Goal: Information Seeking & Learning: Learn about a topic

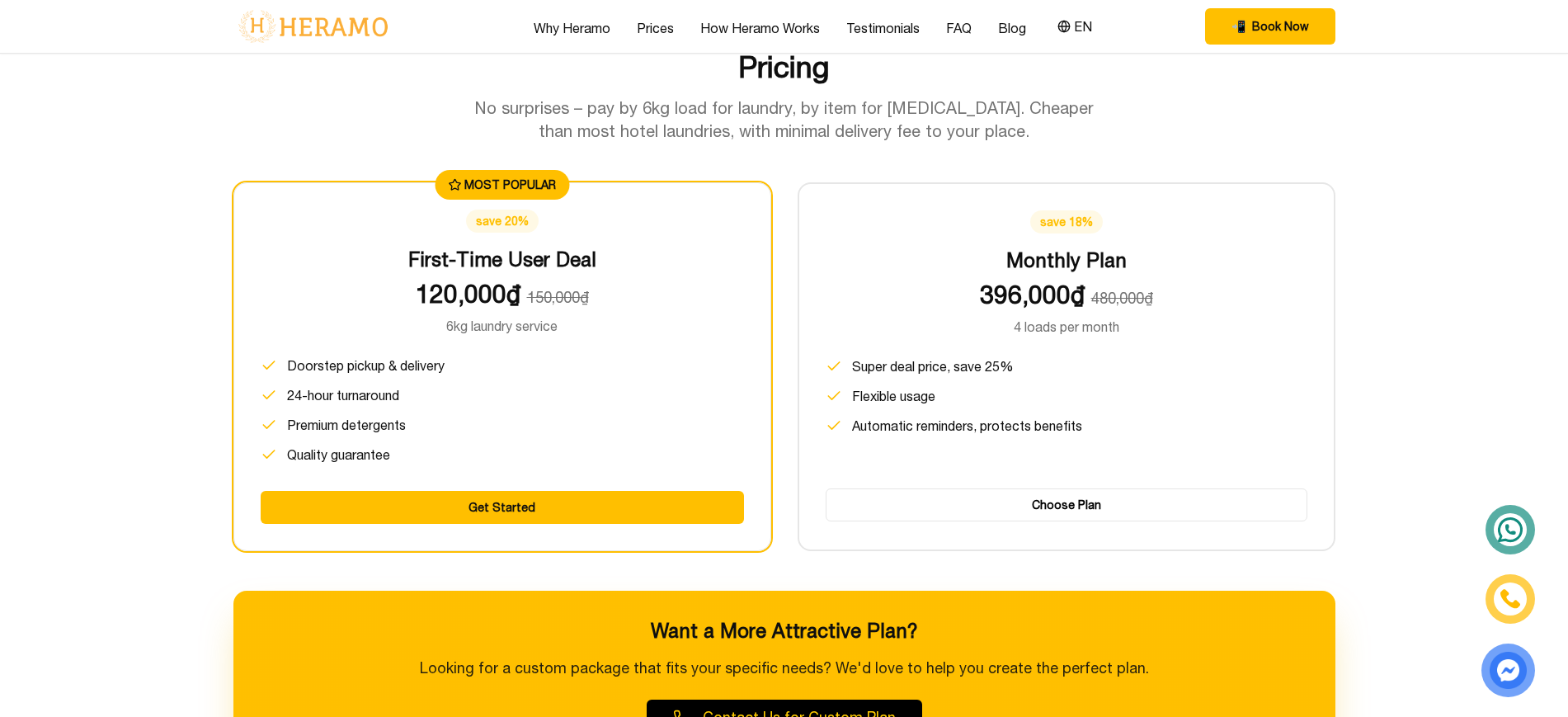
scroll to position [2157, 0]
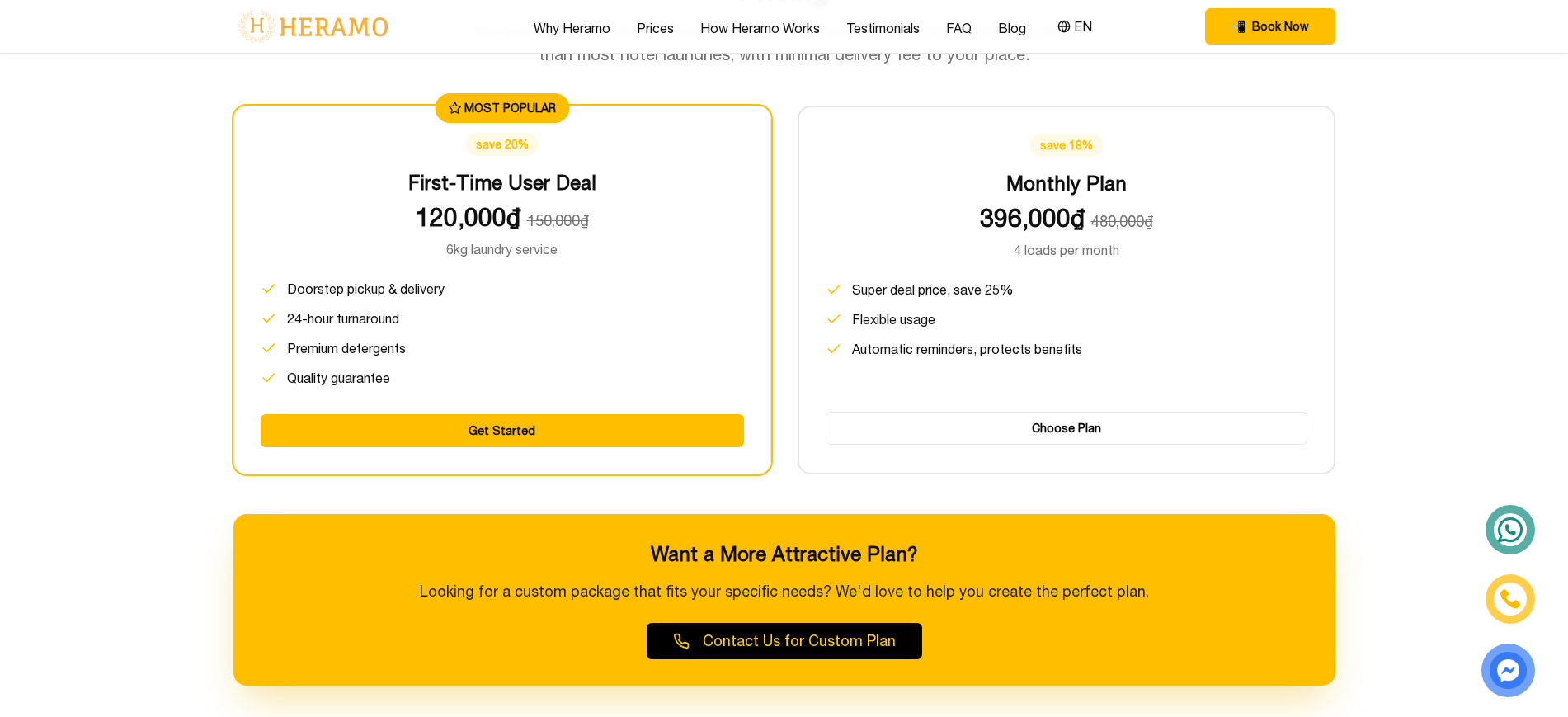
click at [1090, 41] on div "Why Heramo Prices How Heramo Works Testimonials FAQ Blog EN 📲 Book Now EN" at bounding box center [785, 26] width 1102 height 52
click at [1072, 21] on button "EN" at bounding box center [1075, 26] width 45 height 22
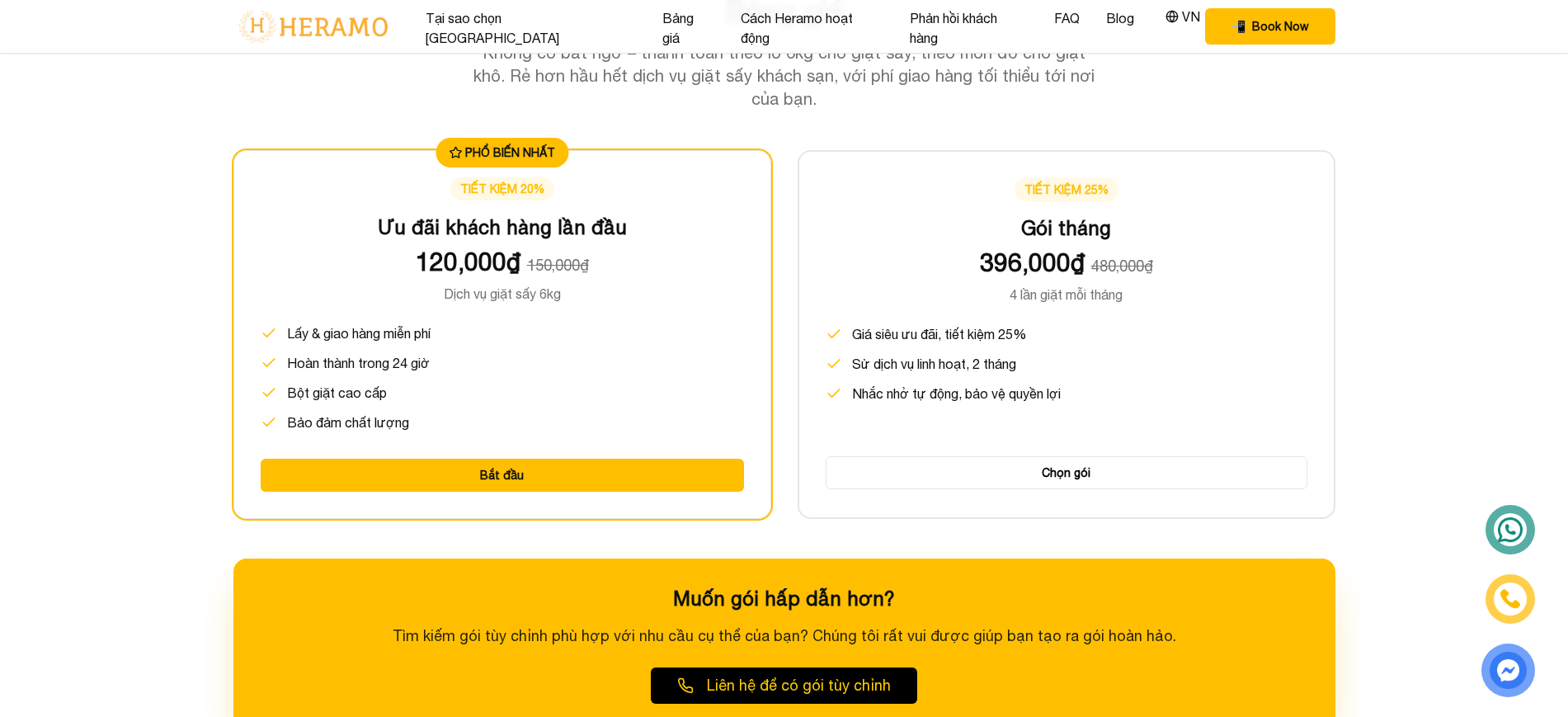
scroll to position [2181, 0]
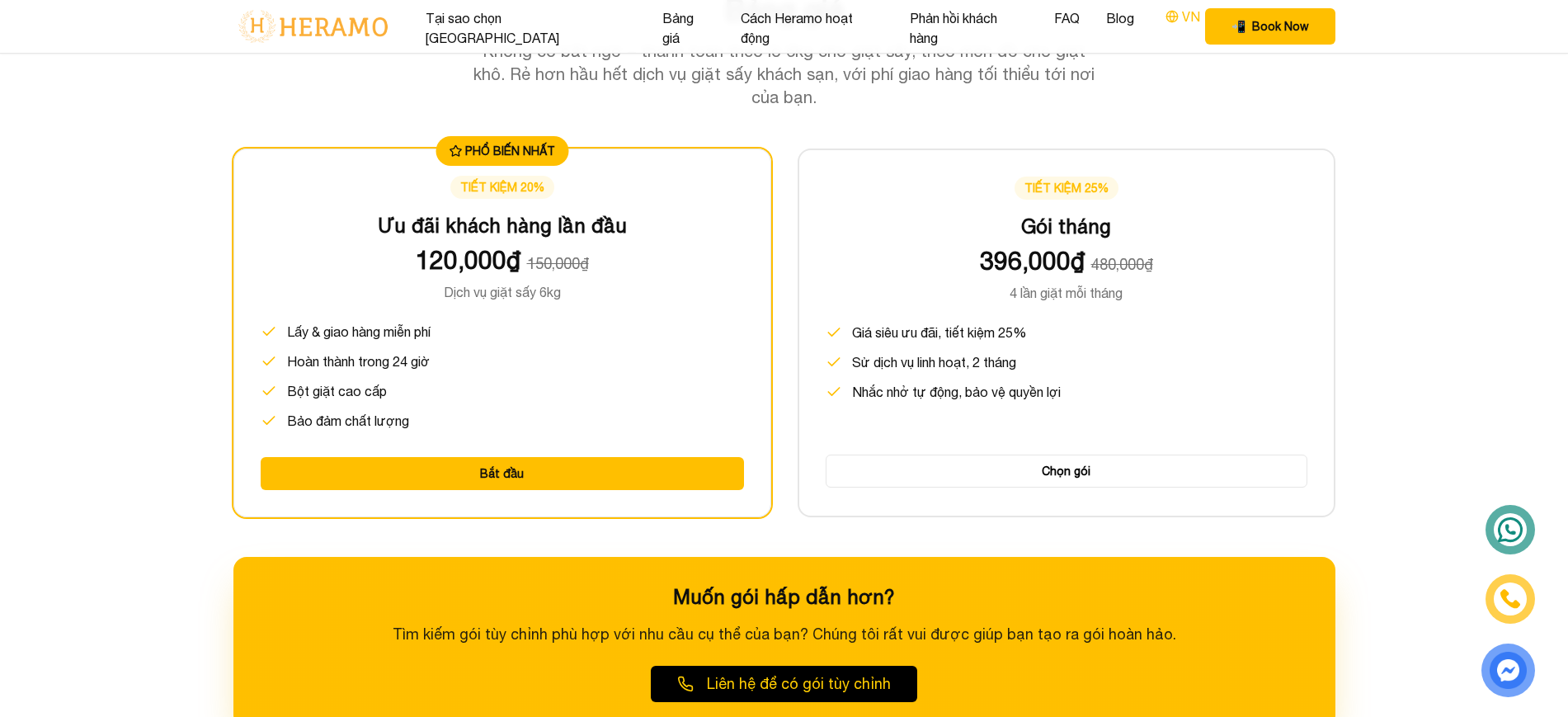
click at [1161, 25] on button "VN" at bounding box center [1183, 16] width 45 height 22
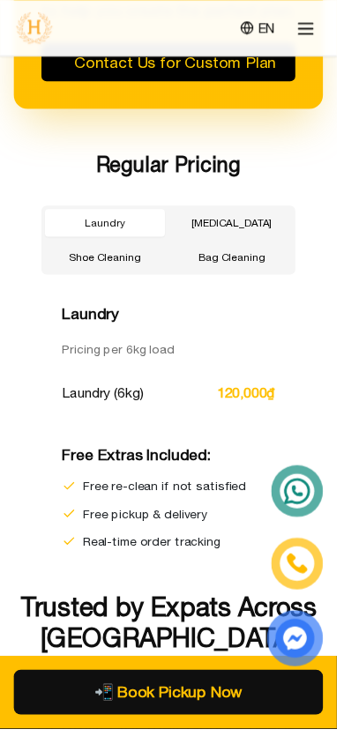
scroll to position [6253, 0]
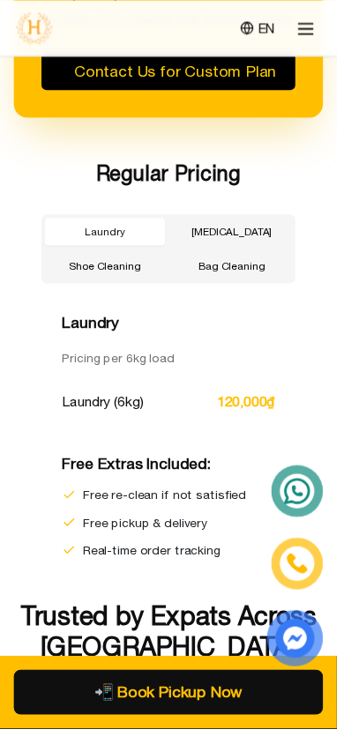
click at [234, 222] on button "[MEDICAL_DATA]" at bounding box center [236, 236] width 123 height 28
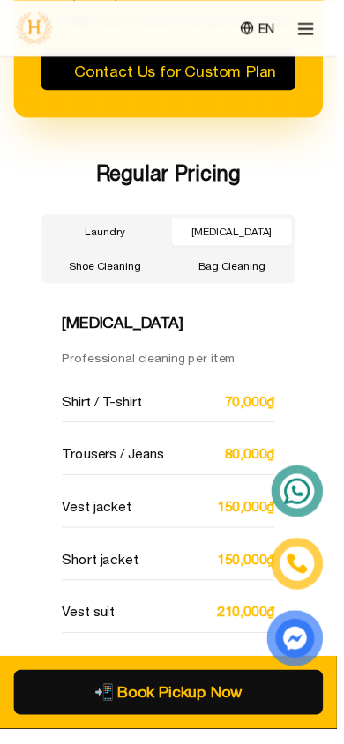
click at [134, 257] on button "Shoe Cleaning" at bounding box center [107, 271] width 123 height 28
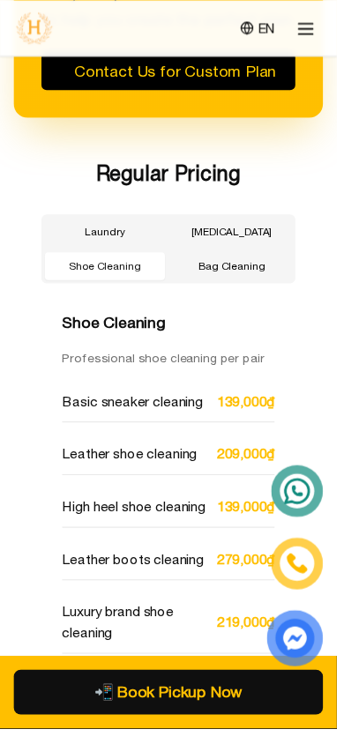
click at [236, 257] on button "Bag Cleaning" at bounding box center [236, 271] width 123 height 28
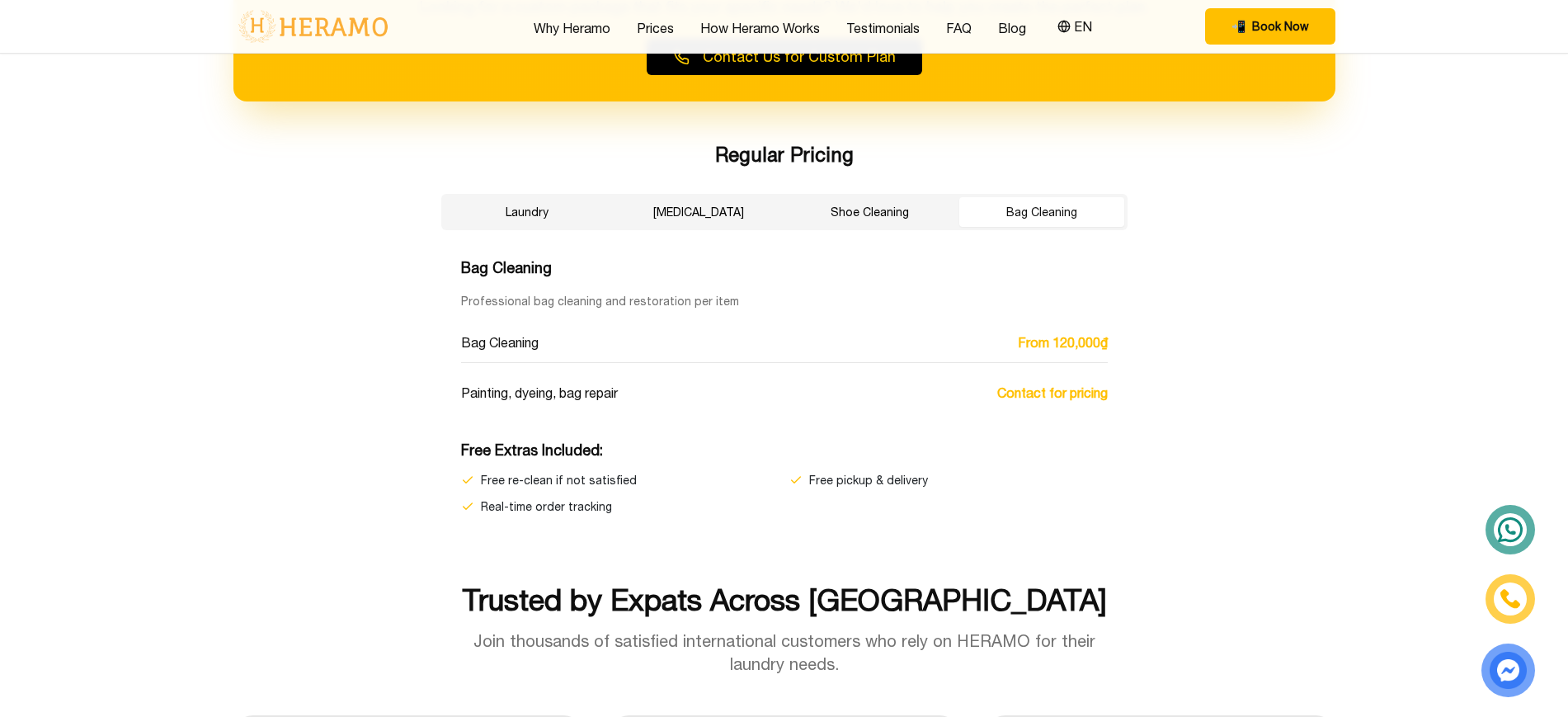
scroll to position [2751, 0]
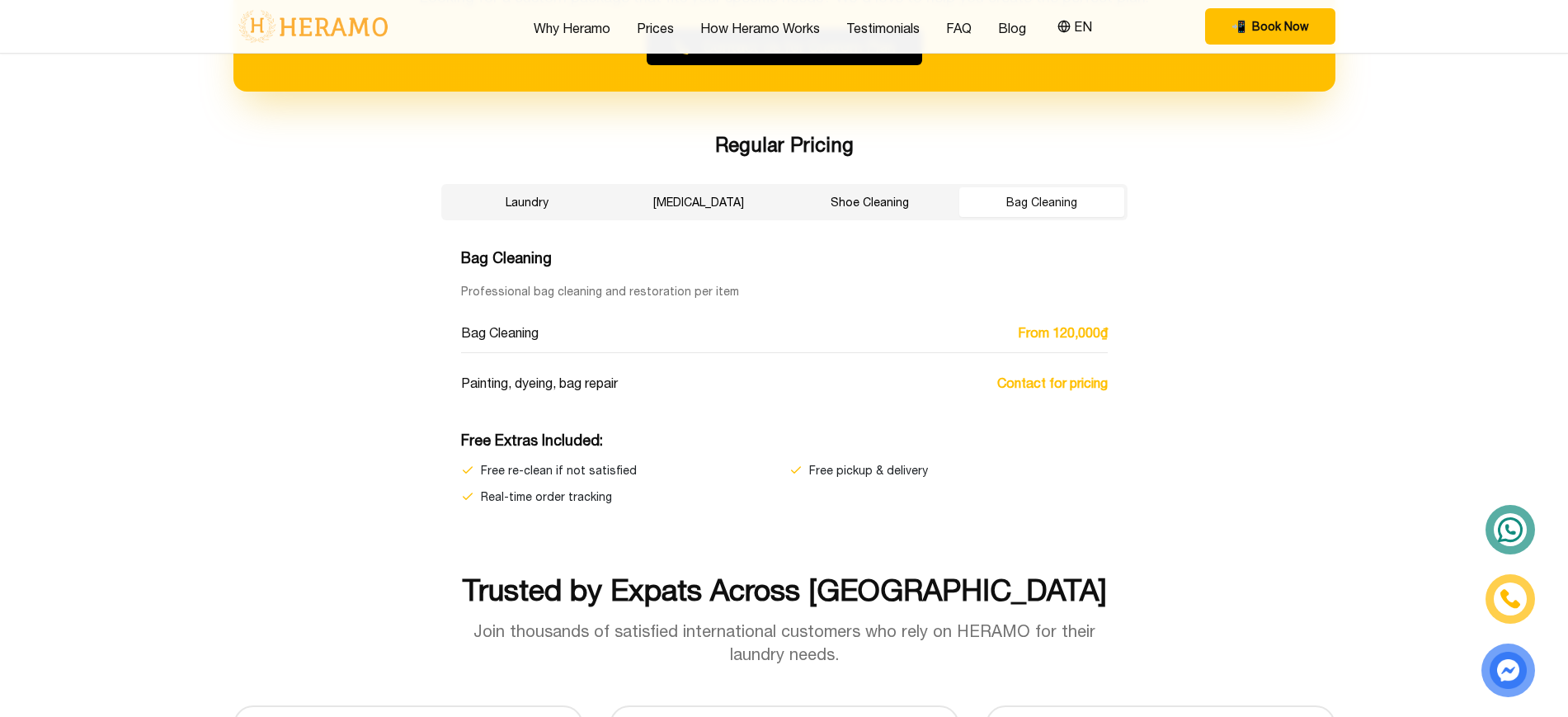
click at [560, 207] on button "Laundry" at bounding box center [527, 202] width 165 height 30
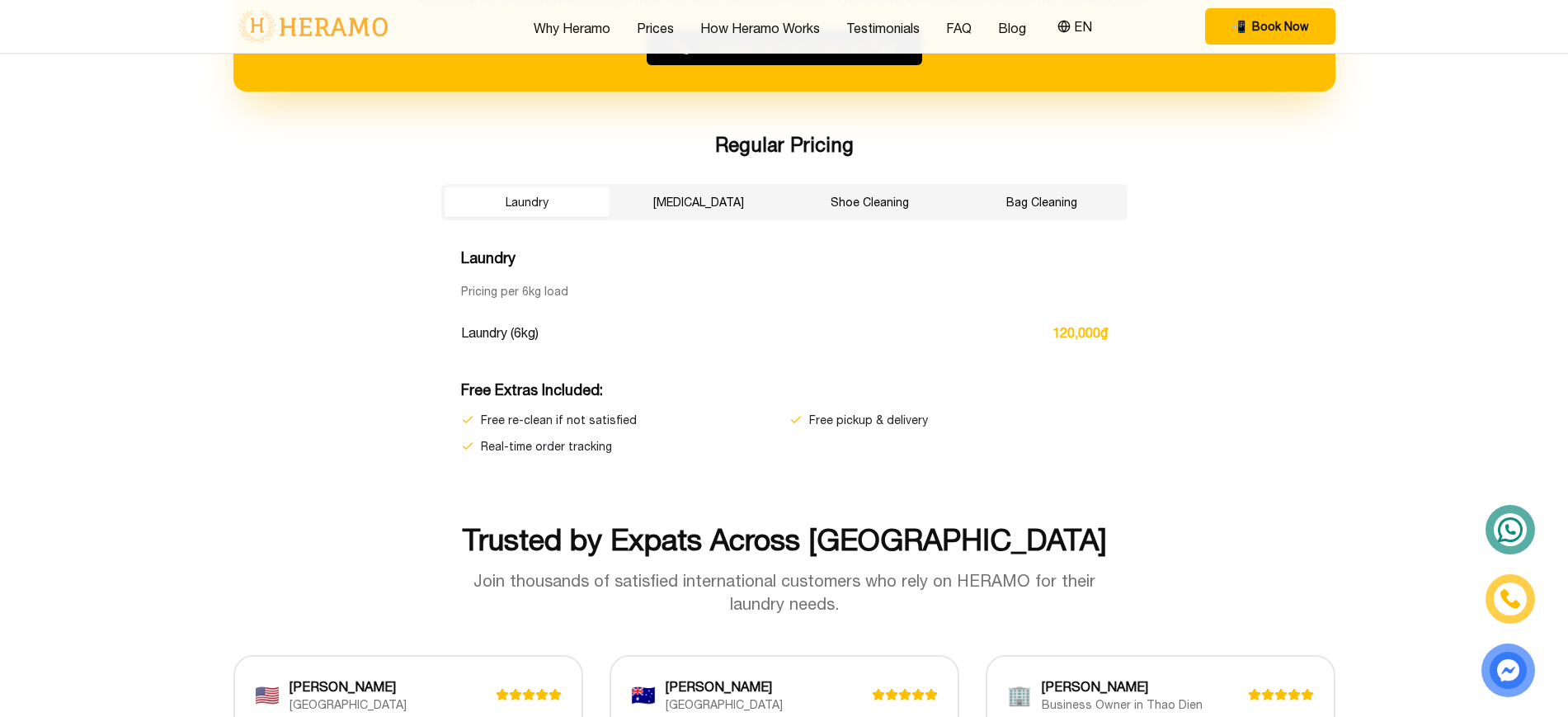
click at [676, 201] on button "[MEDICAL_DATA]" at bounding box center [699, 202] width 165 height 30
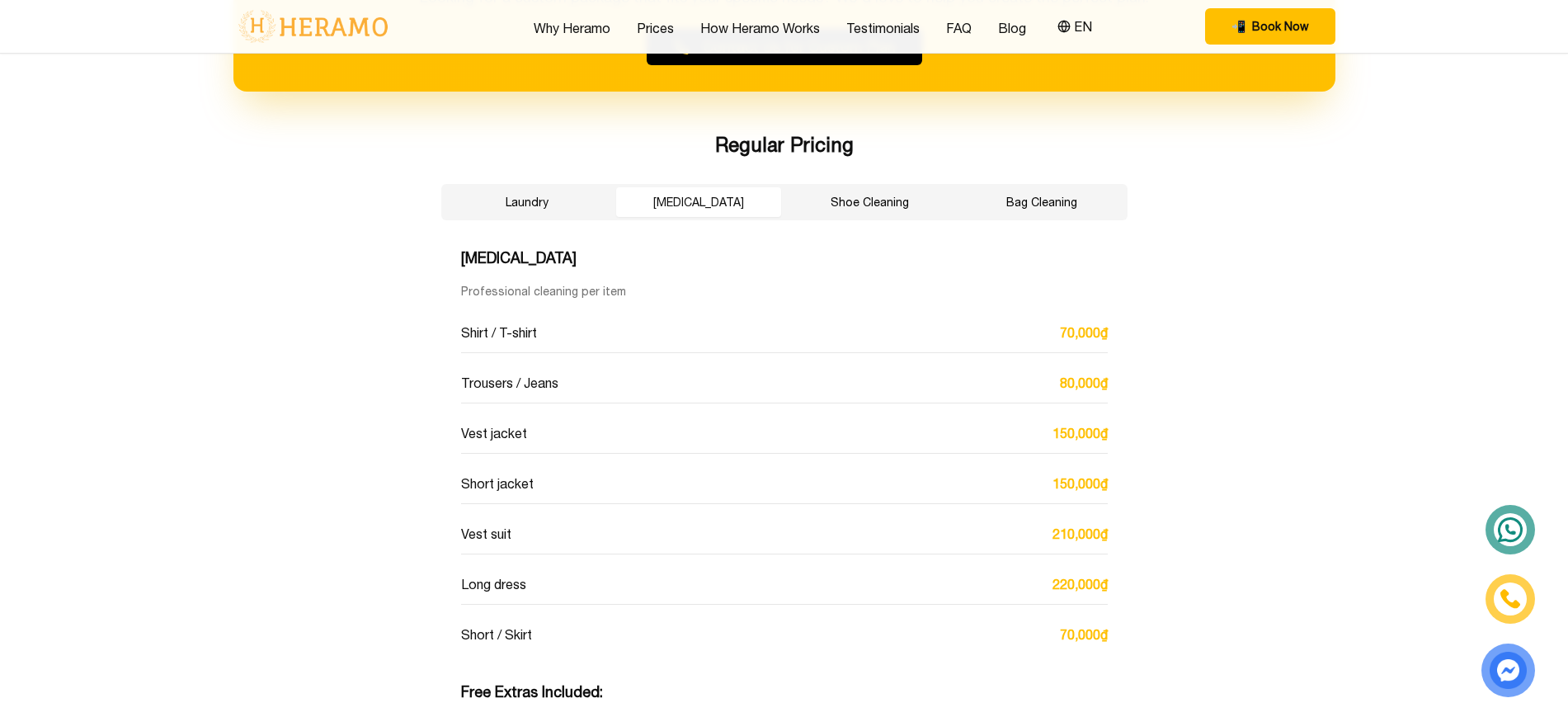
click at [823, 202] on button "Shoe Cleaning" at bounding box center [870, 202] width 165 height 30
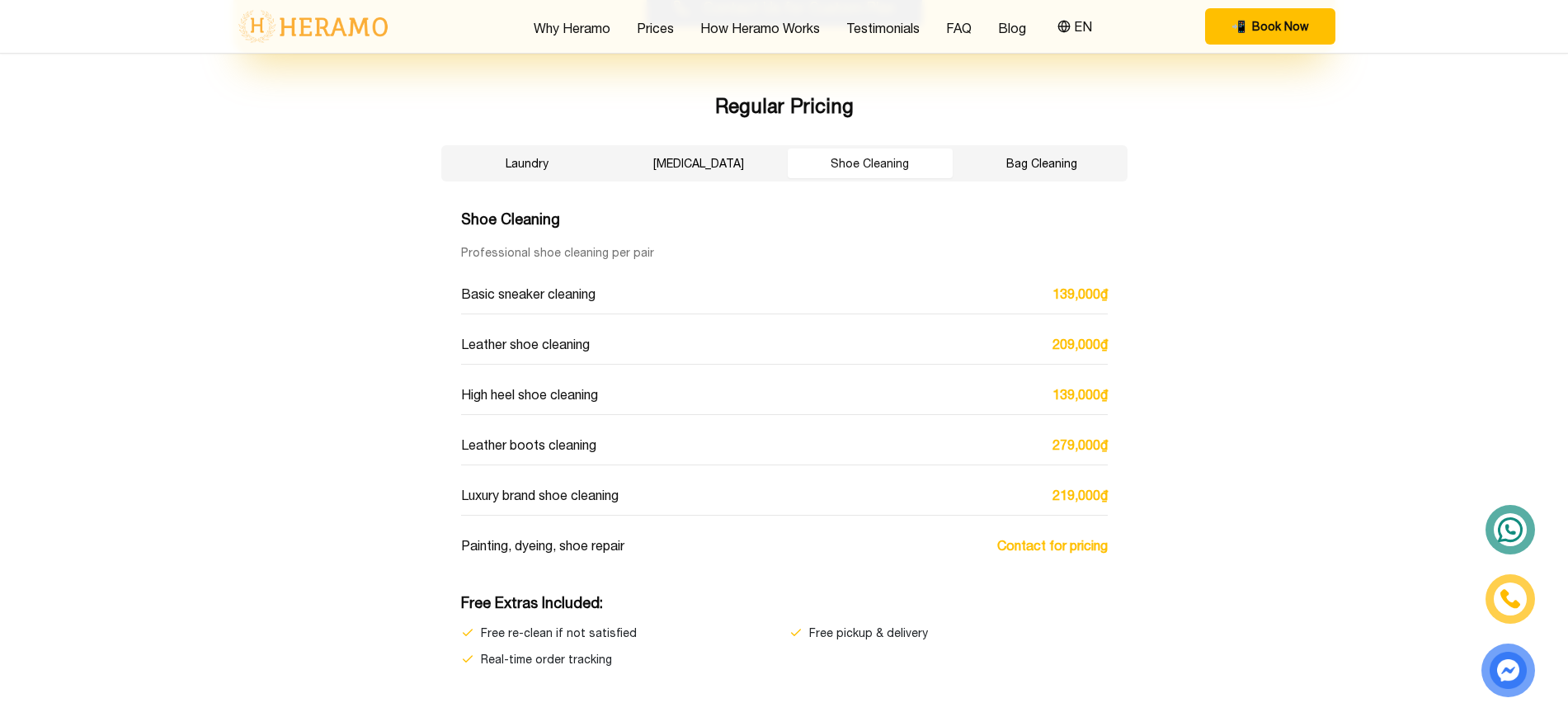
scroll to position [2790, 0]
click at [580, 189] on div "Regular Pricing Laundry Dry Cleaning Shoe Cleaning Bag Cleaning Shoe Cleaning P…" at bounding box center [785, 379] width 739 height 576
click at [555, 173] on button "Laundry" at bounding box center [527, 163] width 165 height 30
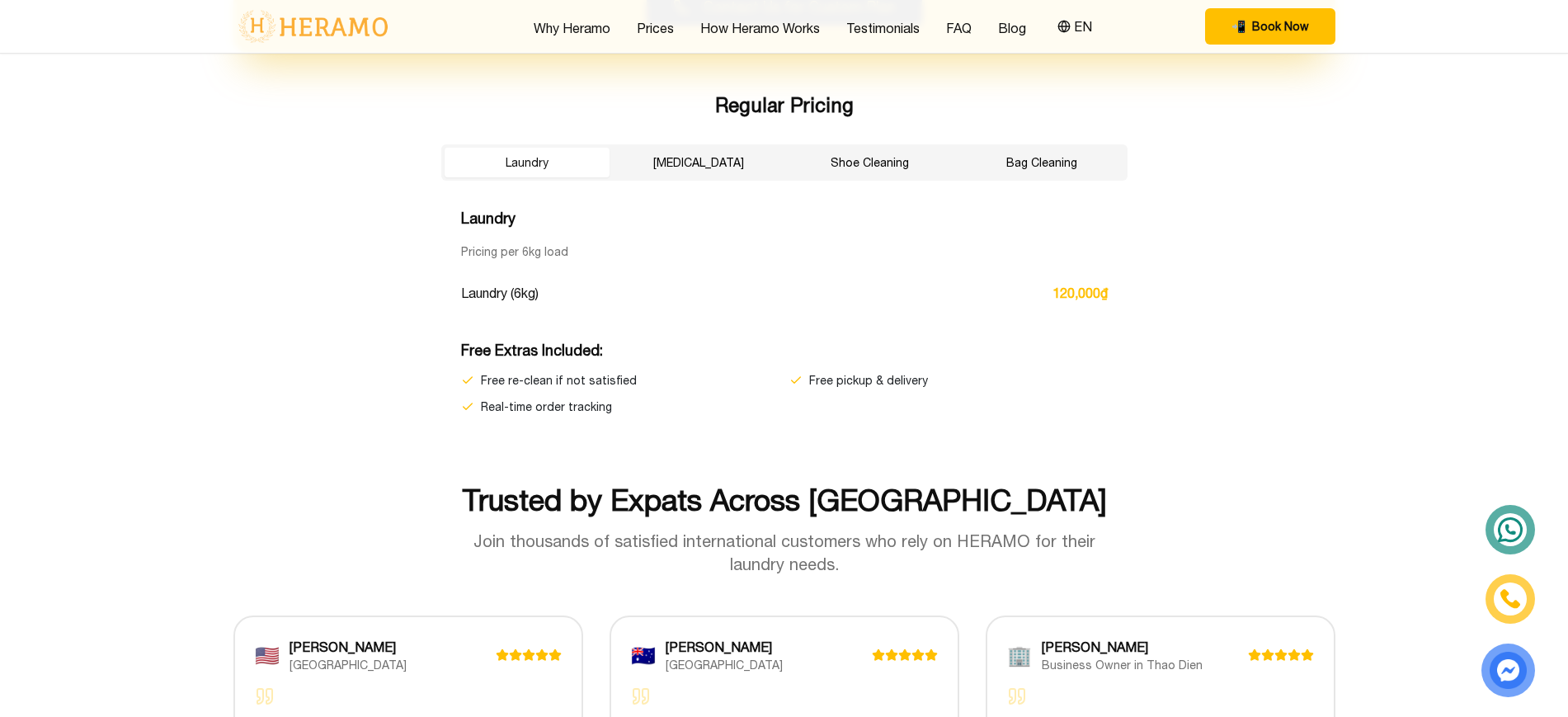
click at [693, 160] on button "[MEDICAL_DATA]" at bounding box center [699, 163] width 165 height 30
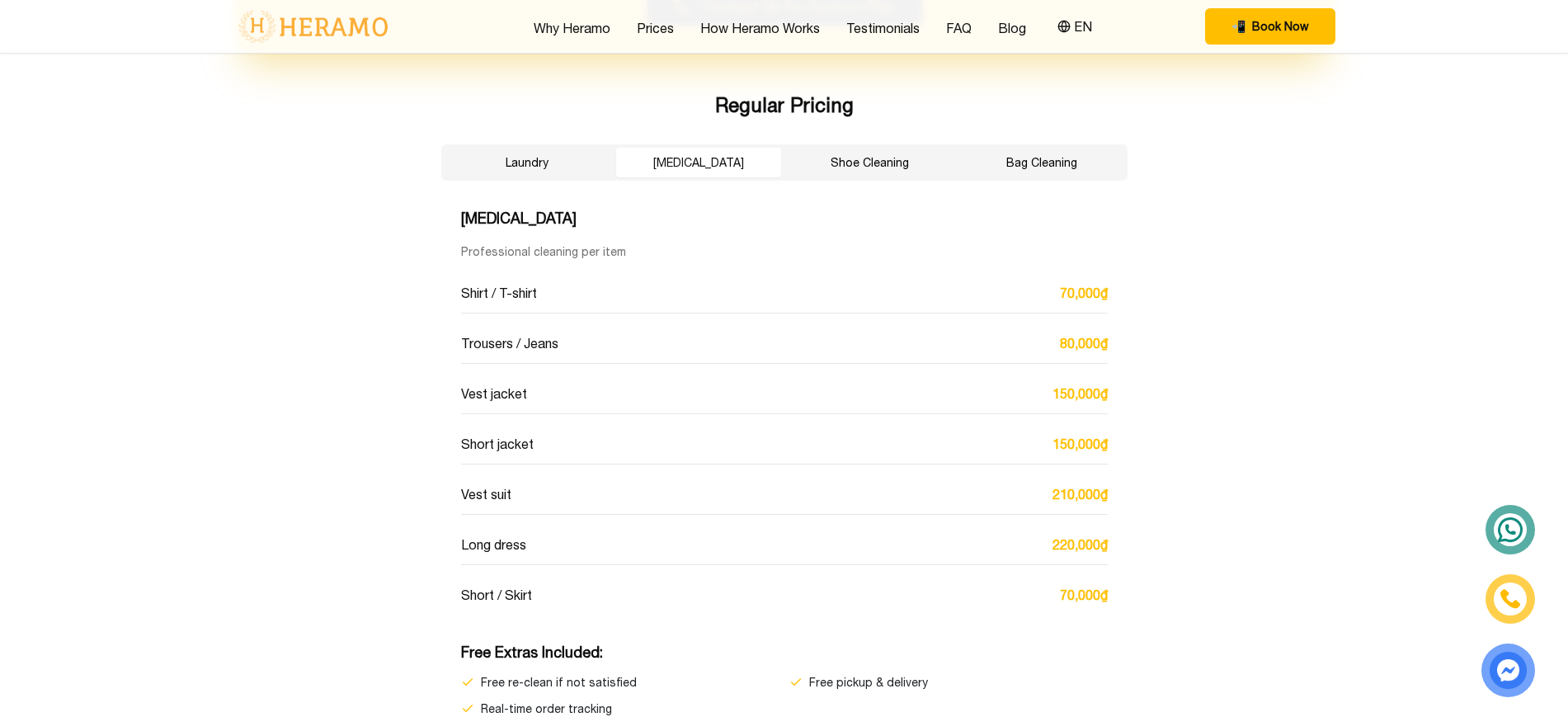
click at [782, 158] on div "Laundry Dry Cleaning Shoe Cleaning Bag Cleaning" at bounding box center [785, 162] width 687 height 37
click at [818, 159] on button "Shoe Cleaning" at bounding box center [870, 163] width 165 height 30
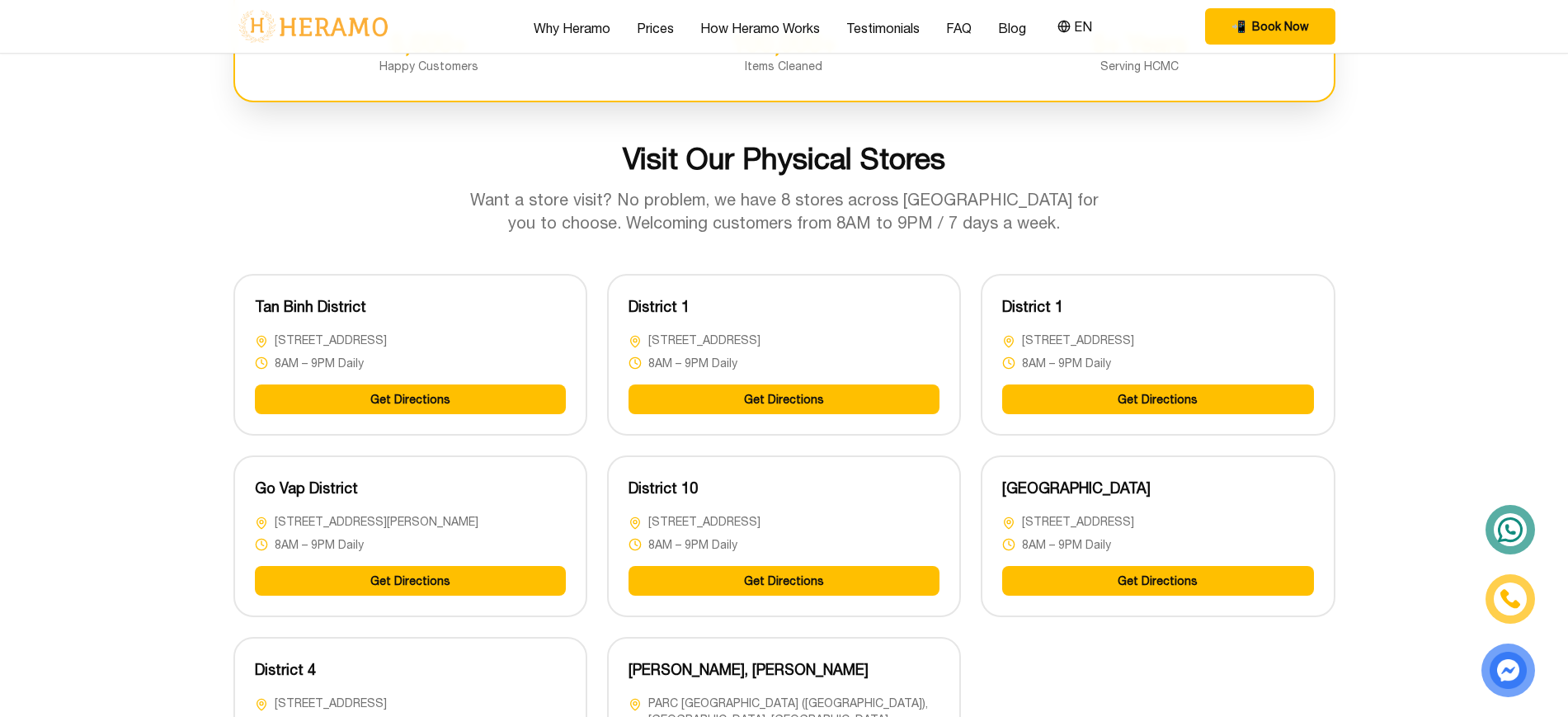
scroll to position [4110, 0]
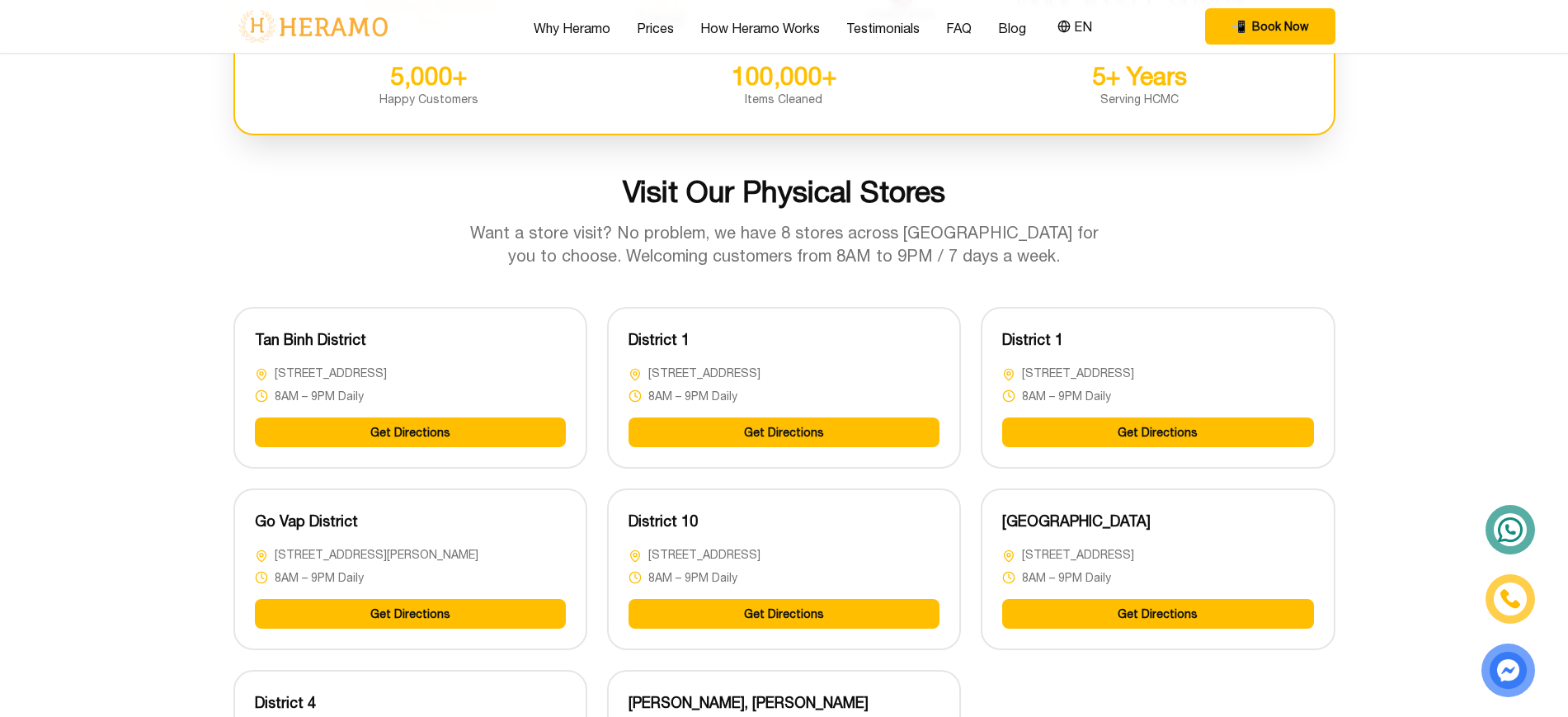
drag, startPoint x: 429, startPoint y: 241, endPoint x: 354, endPoint y: 226, distance: 76.5
click at [354, 226] on div "Visit Our Physical Stores Want a store visit? No problem, we have 8 stores acro…" at bounding box center [785, 221] width 1102 height 93
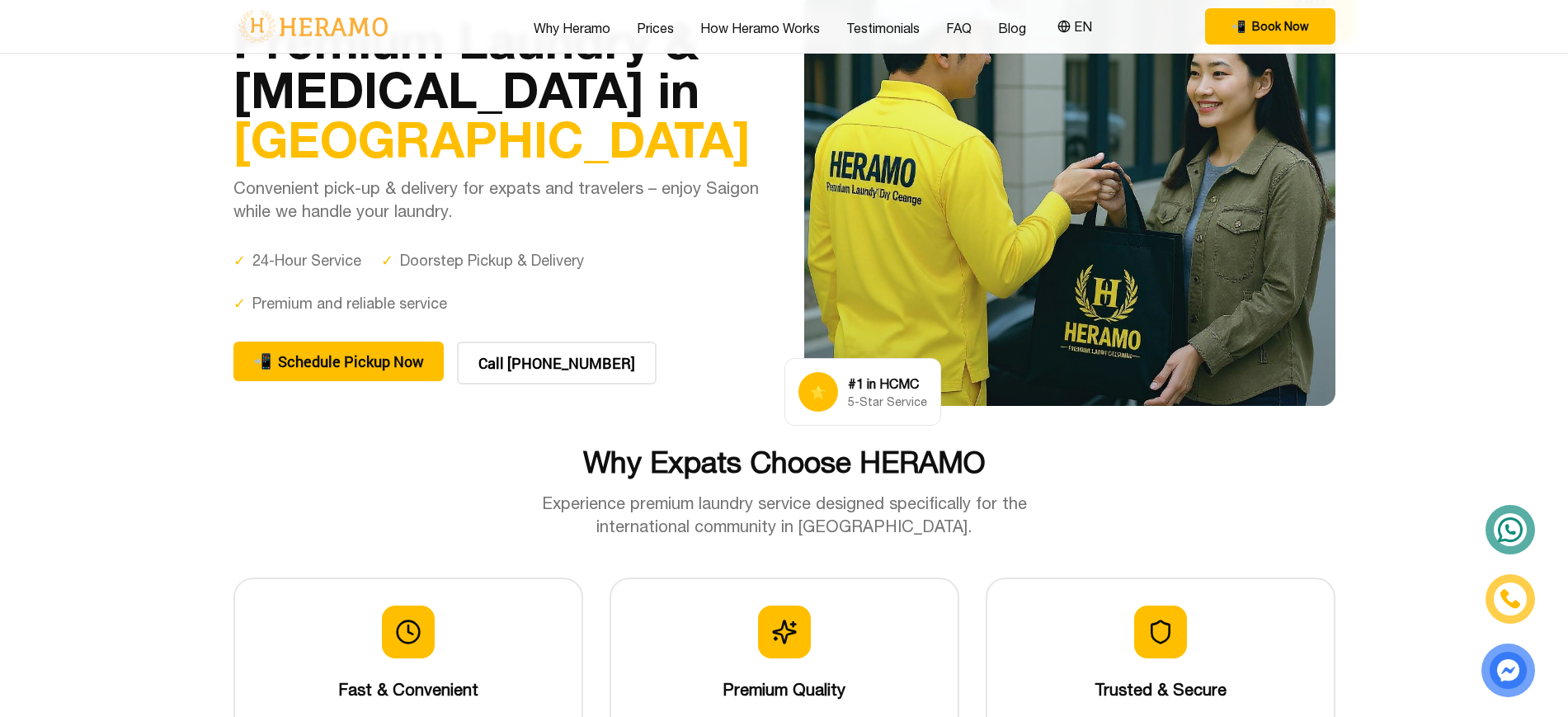
scroll to position [95, 0]
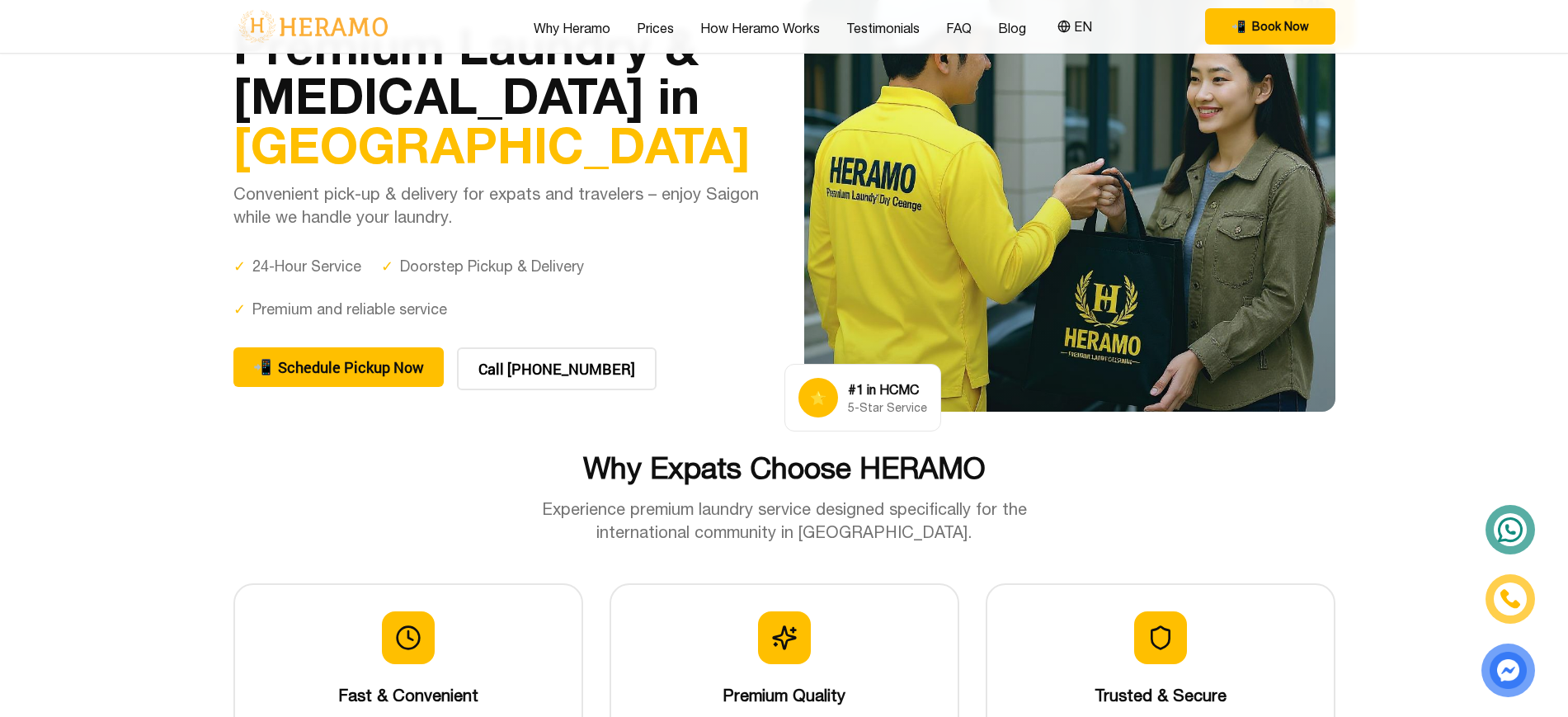
click at [438, 307] on div "✓ Premium and reliable service" at bounding box center [341, 309] width 213 height 23
drag, startPoint x: 452, startPoint y: 307, endPoint x: 438, endPoint y: 311, distance: 14.6
click at [438, 311] on div "✓ 24-Hour Service ✓ Doorstep Pickup & Delivery ✓ Premium and reliable service" at bounding box center [500, 287] width 531 height 66
copy div "✓ Premium and reliable service"
click at [603, 272] on div "✓ 24-Hour Service ✓ Doorstep Pickup & Delivery ✓ Premium and reliable service" at bounding box center [500, 287] width 531 height 66
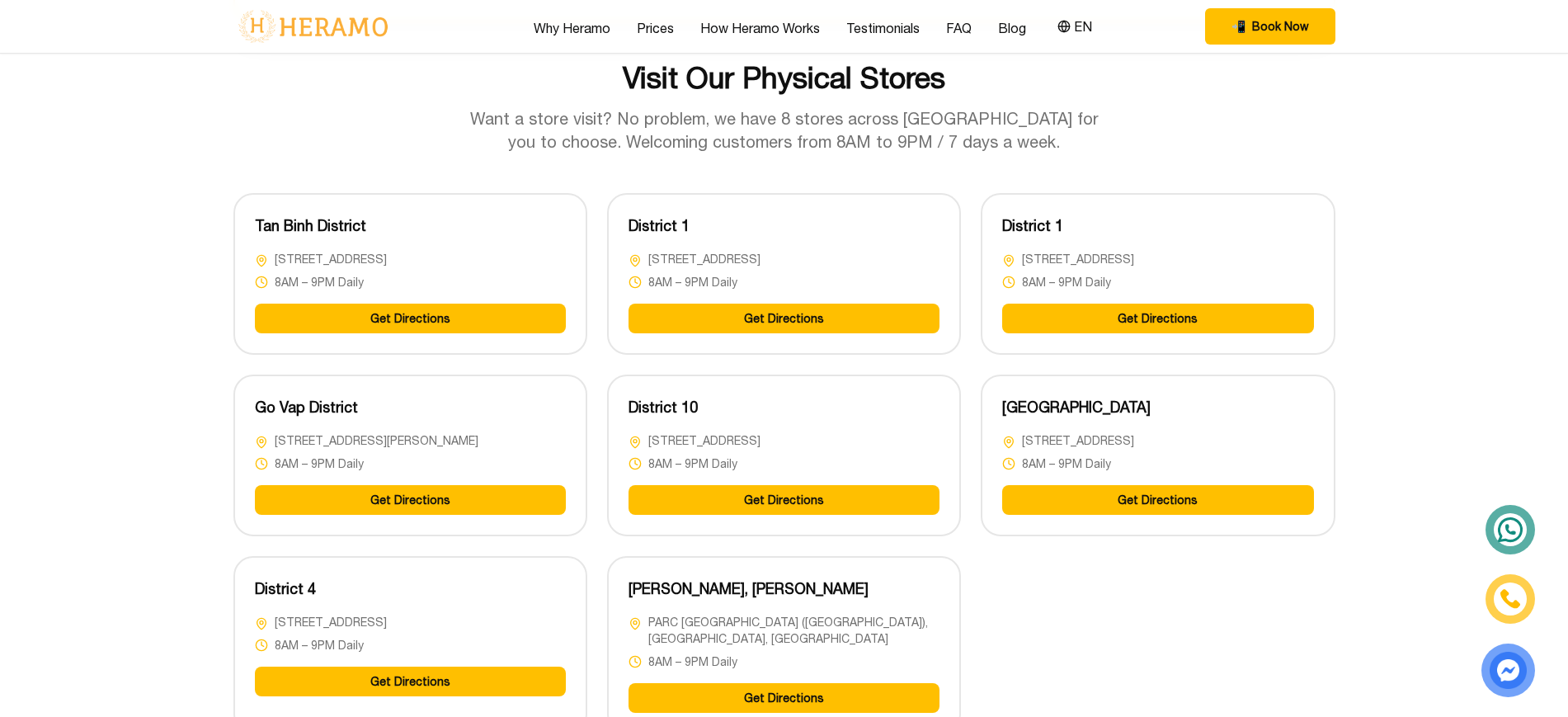
scroll to position [4228, 0]
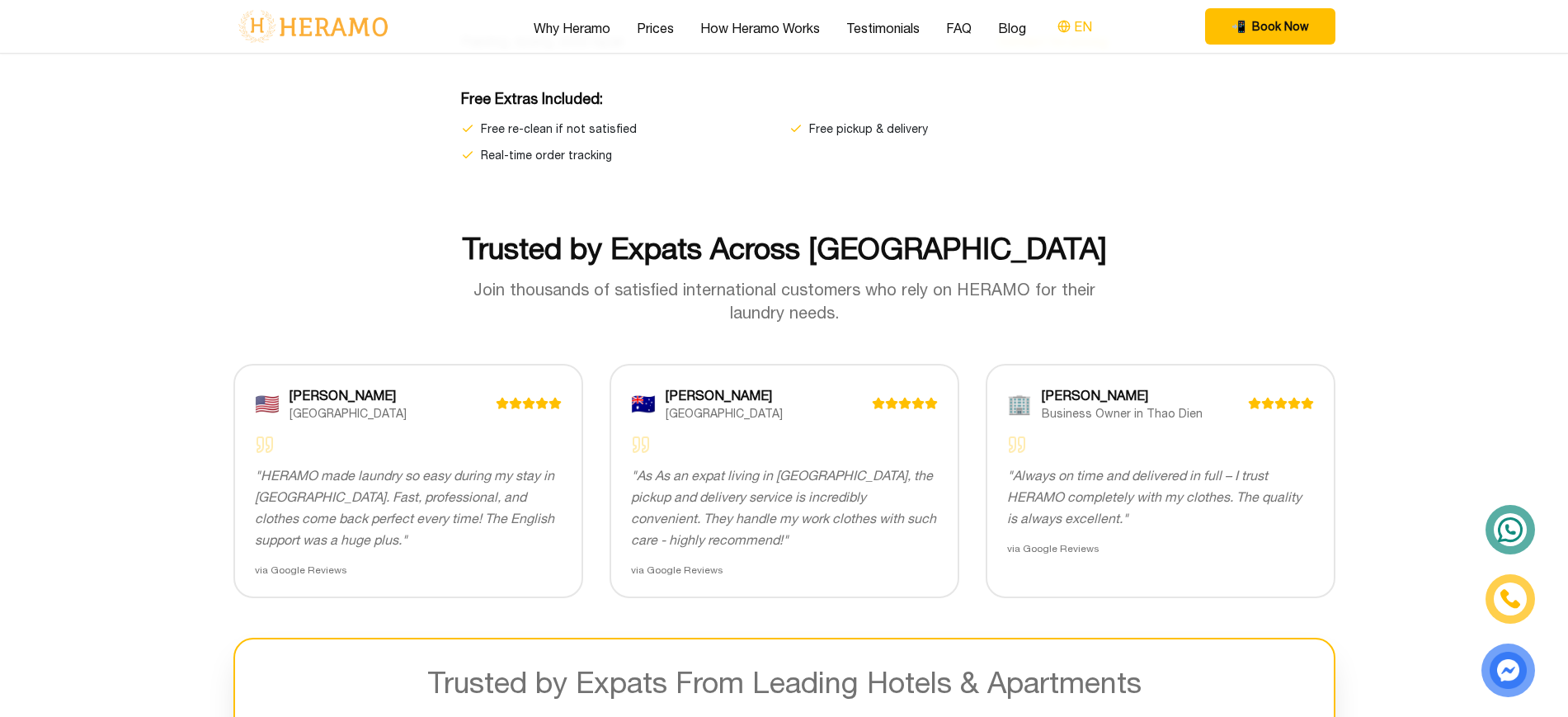
click at [1067, 32] on button "EN" at bounding box center [1075, 26] width 45 height 22
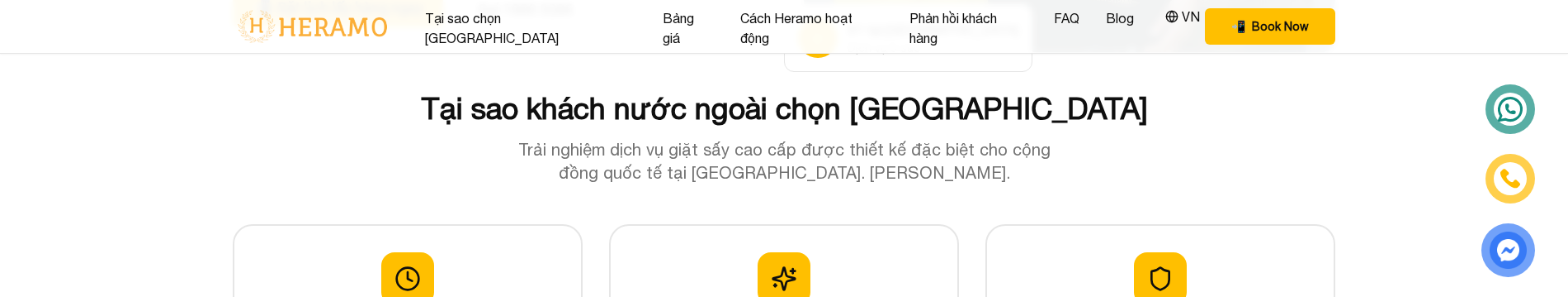
scroll to position [0, 0]
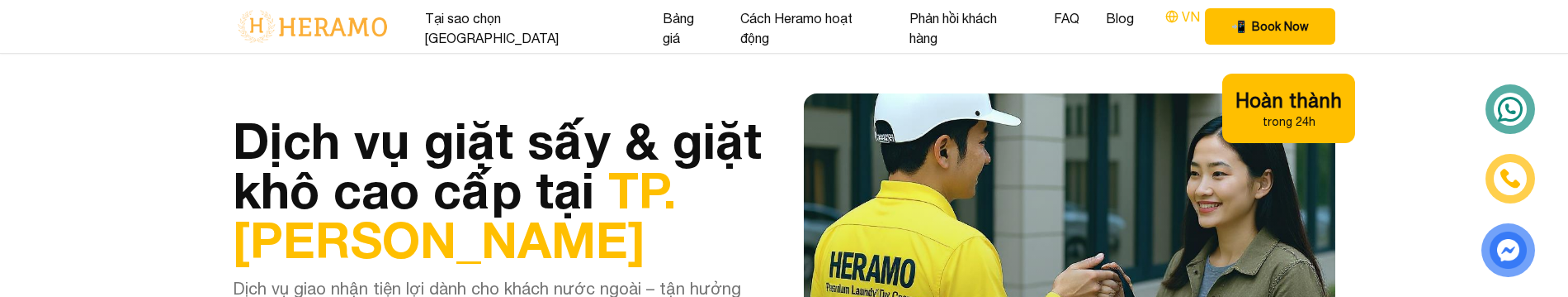
click at [1169, 21] on icon at bounding box center [1171, 15] width 4 height 10
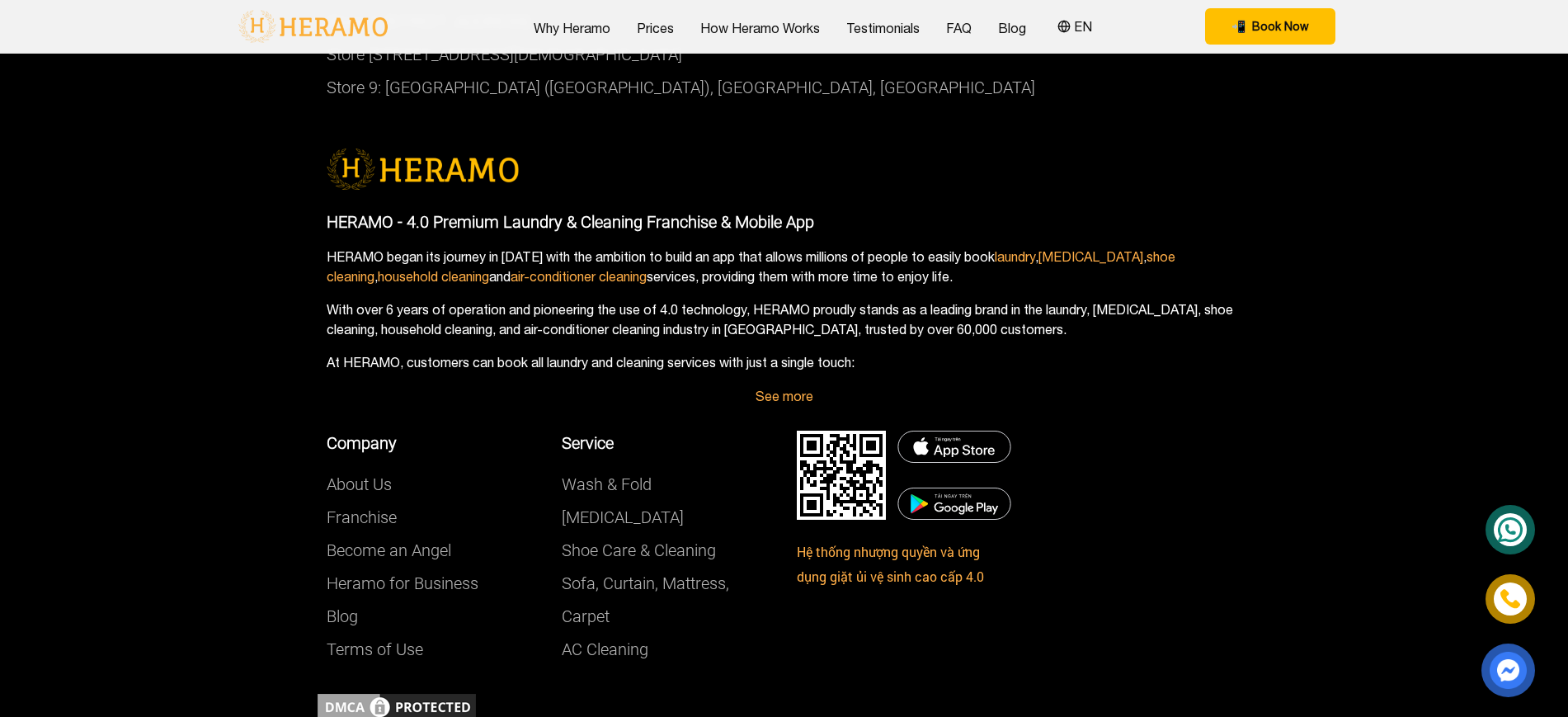
scroll to position [6484, 0]
click at [799, 407] on div "See more" at bounding box center [784, 397] width 916 height 20
click at [792, 404] on link "See more" at bounding box center [785, 397] width 58 height 15
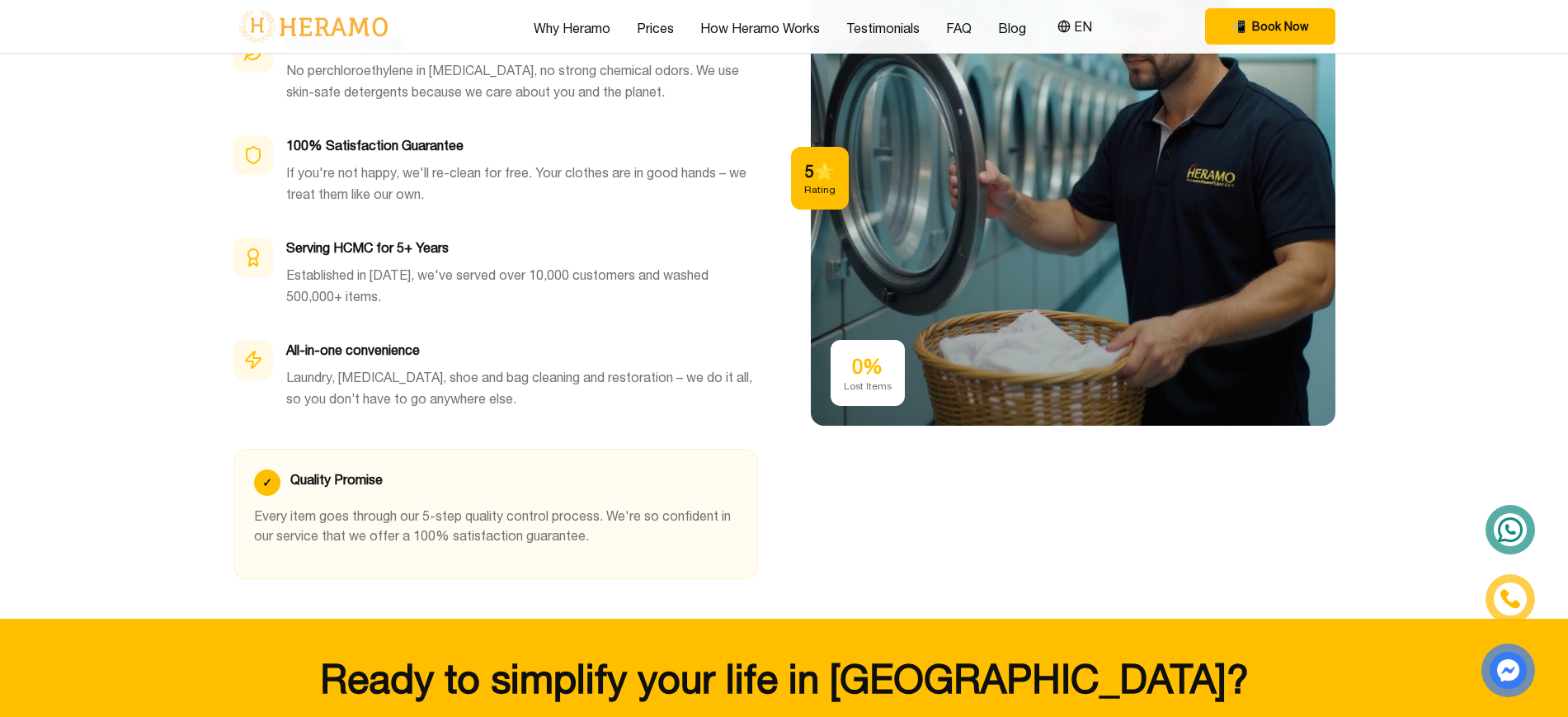
scroll to position [4640, 0]
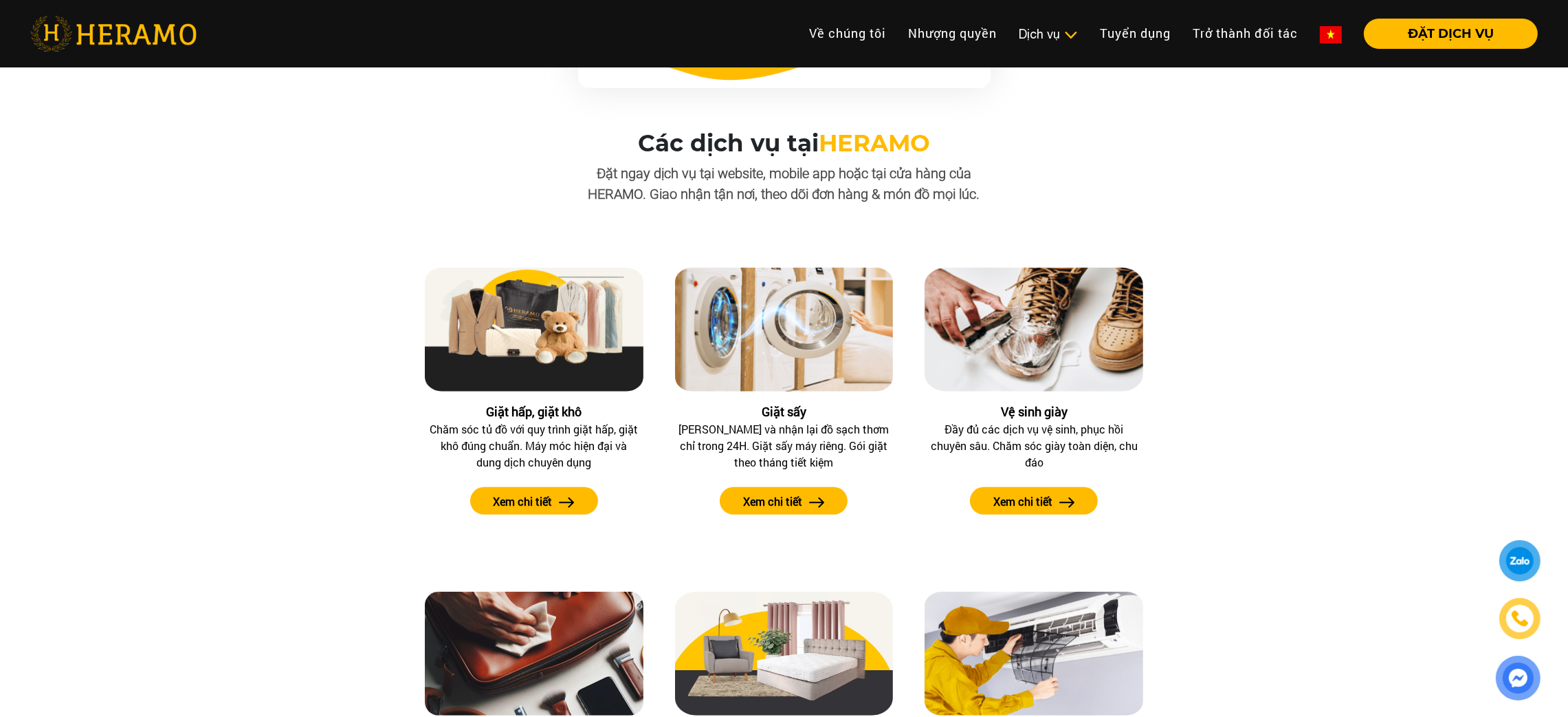
scroll to position [1159, 0]
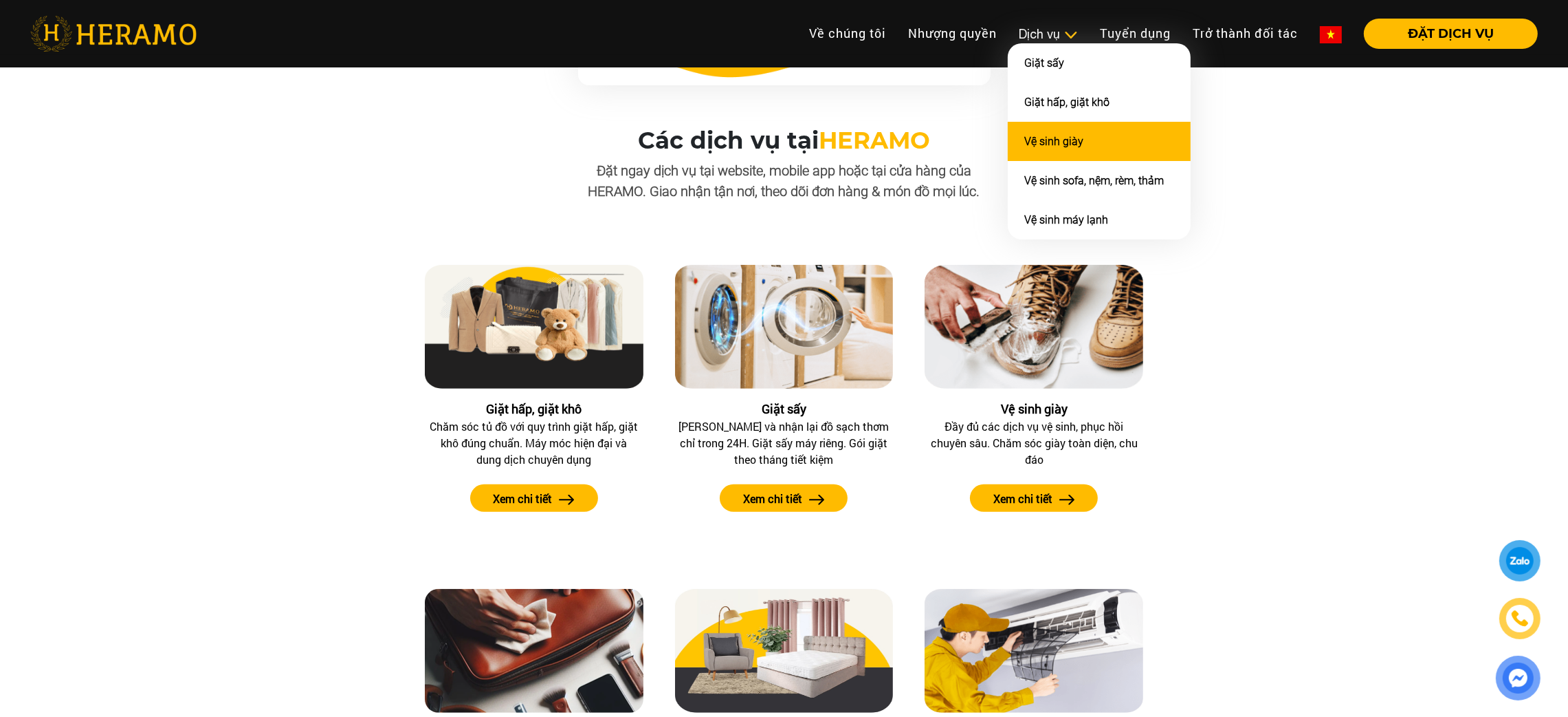
click at [1055, 137] on link "Vệ sinh giày" at bounding box center [1054, 141] width 59 height 13
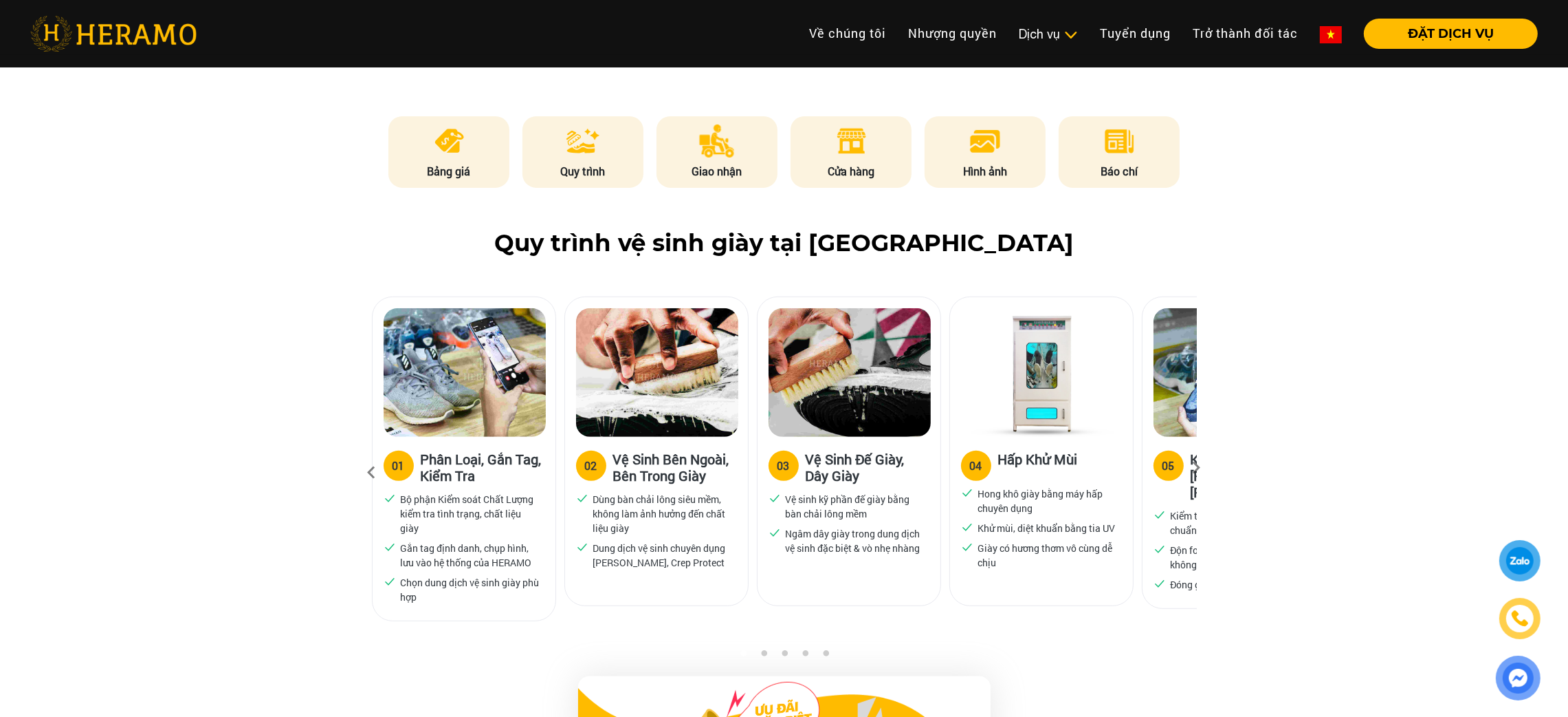
scroll to position [6135, 0]
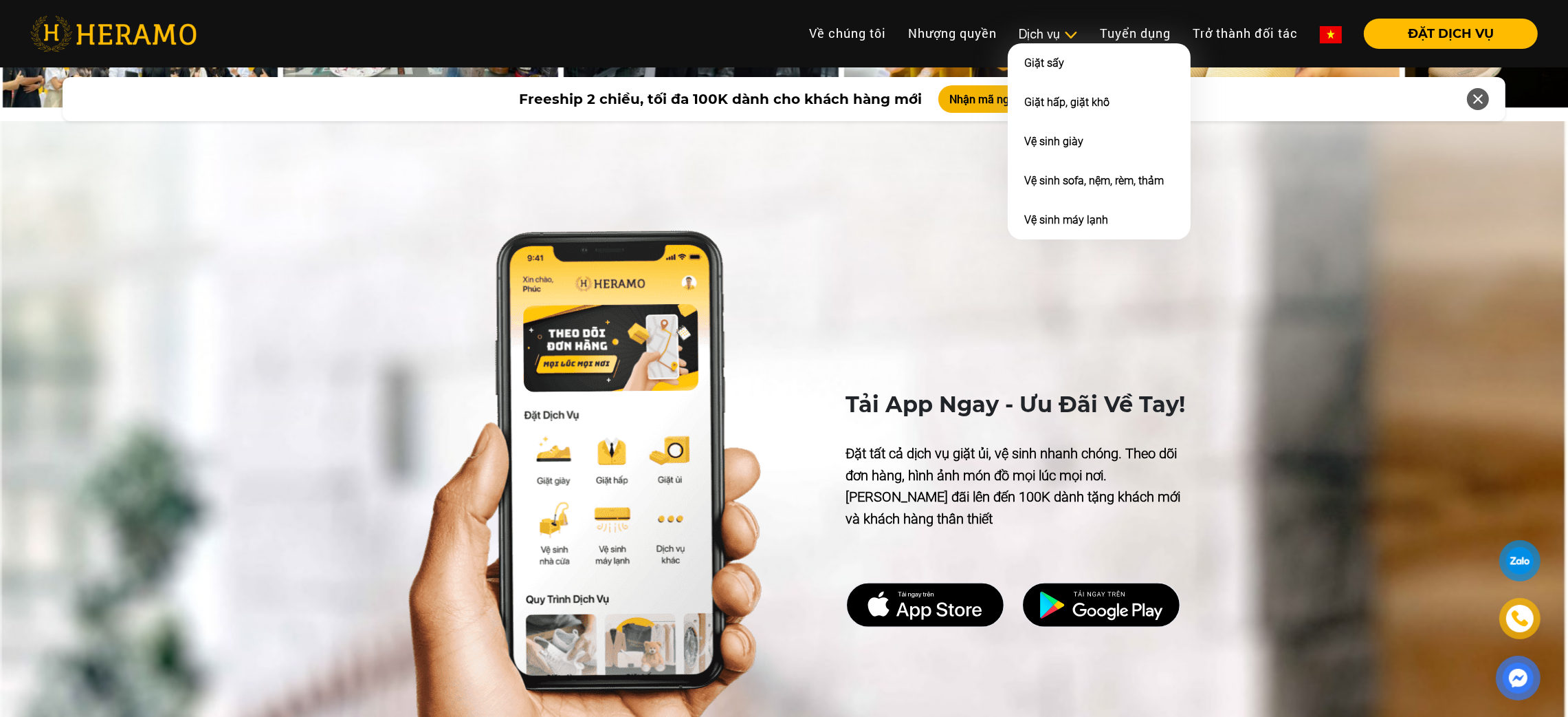
click at [1020, 37] on div "Dịch vụ" at bounding box center [1049, 34] width 59 height 19
click at [1055, 80] on li "Giặt sấy" at bounding box center [1099, 63] width 183 height 39
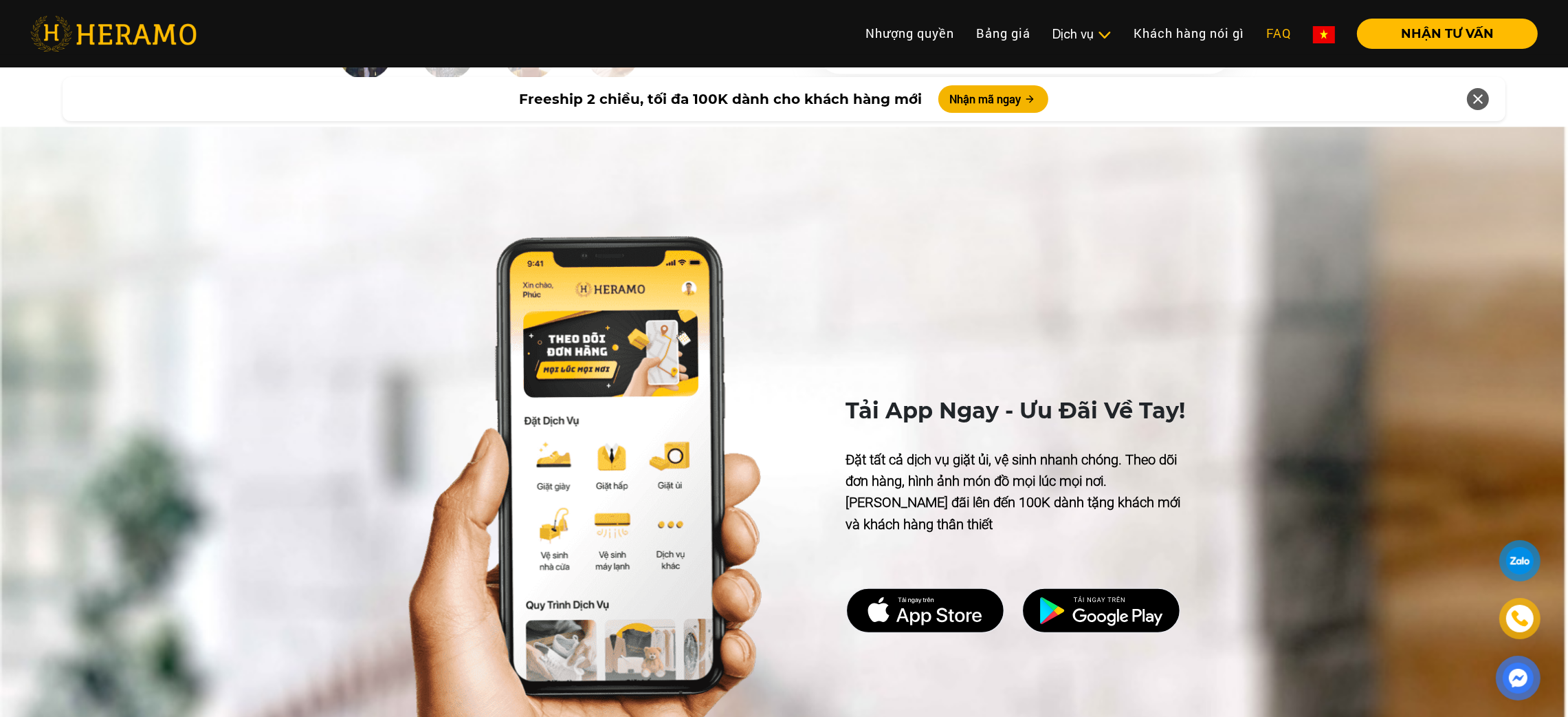
scroll to position [2164, 0]
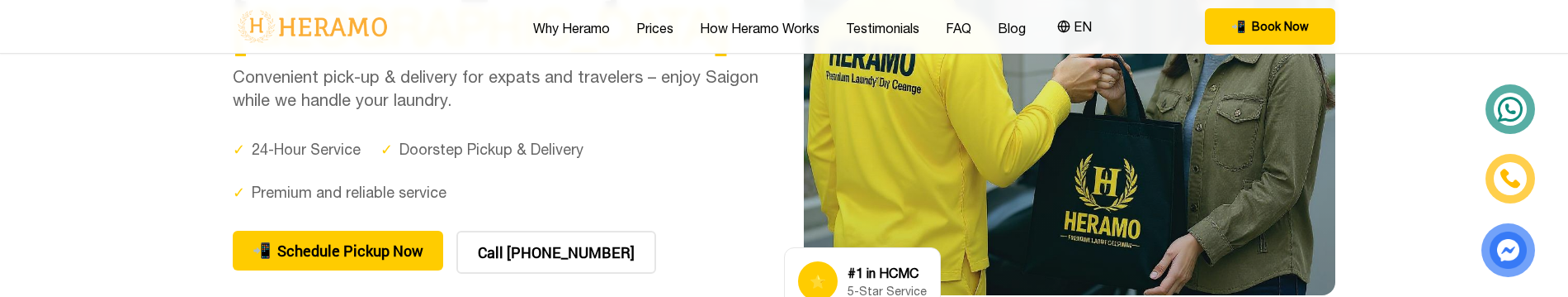
scroll to position [141, 0]
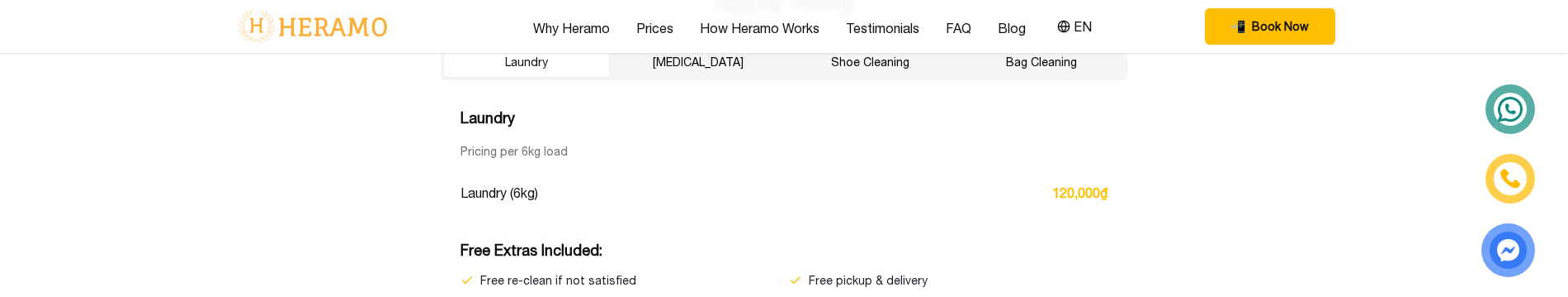
scroll to position [2890, 0]
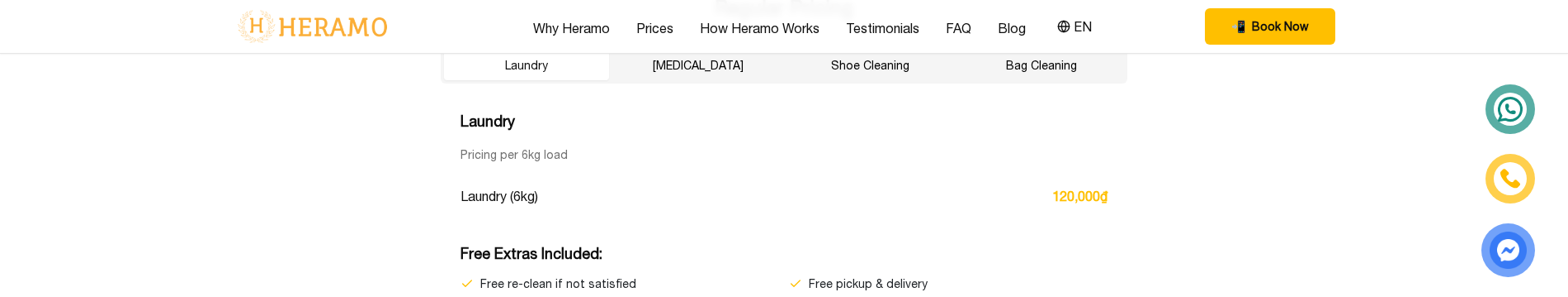
click at [690, 67] on button "[MEDICAL_DATA]" at bounding box center [698, 66] width 165 height 30
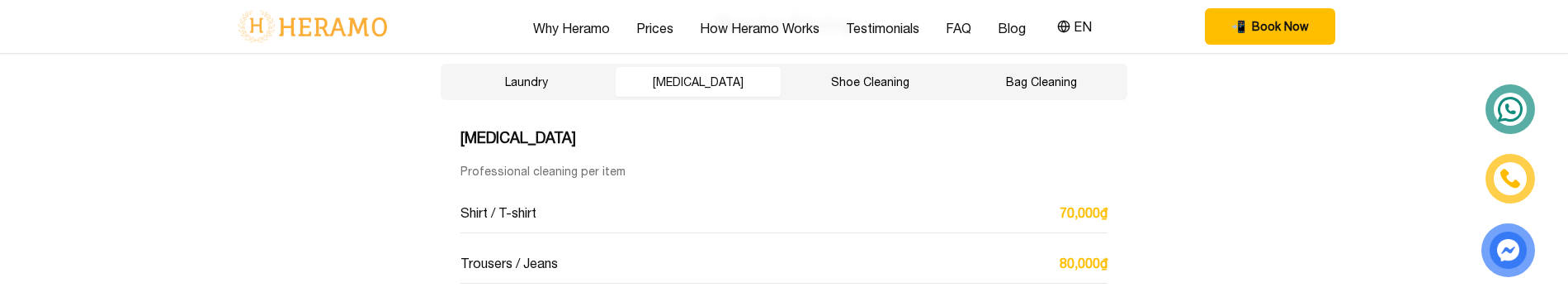
scroll to position [2862, 0]
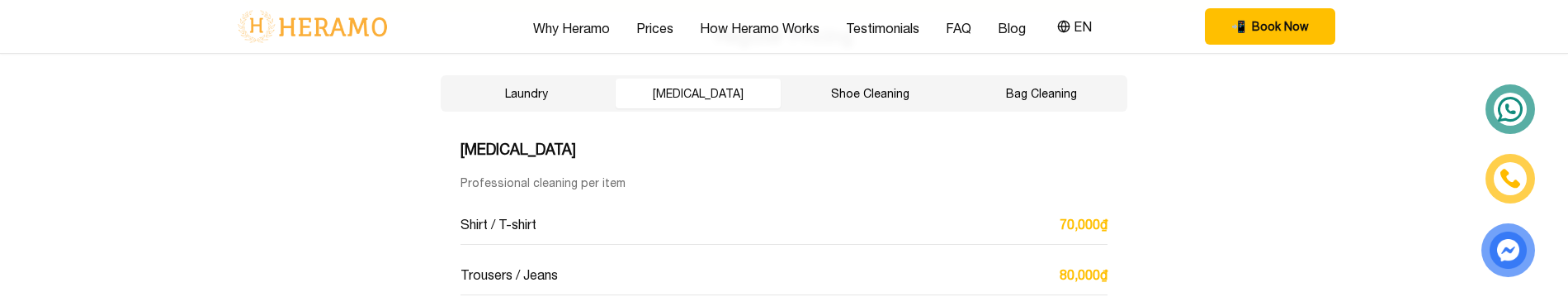
click at [848, 87] on button "Shoe Cleaning" at bounding box center [870, 94] width 165 height 30
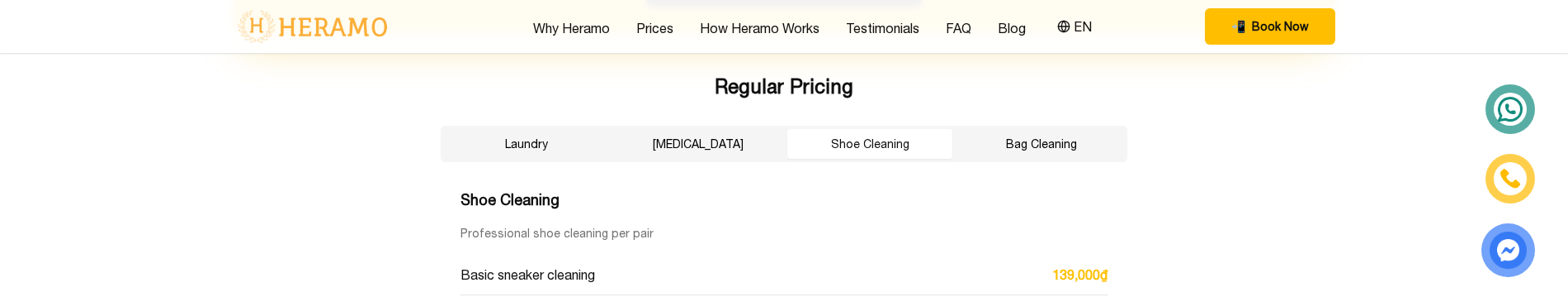
scroll to position [2810, 0]
click at [993, 155] on button "Bag Cleaning" at bounding box center [1042, 146] width 165 height 30
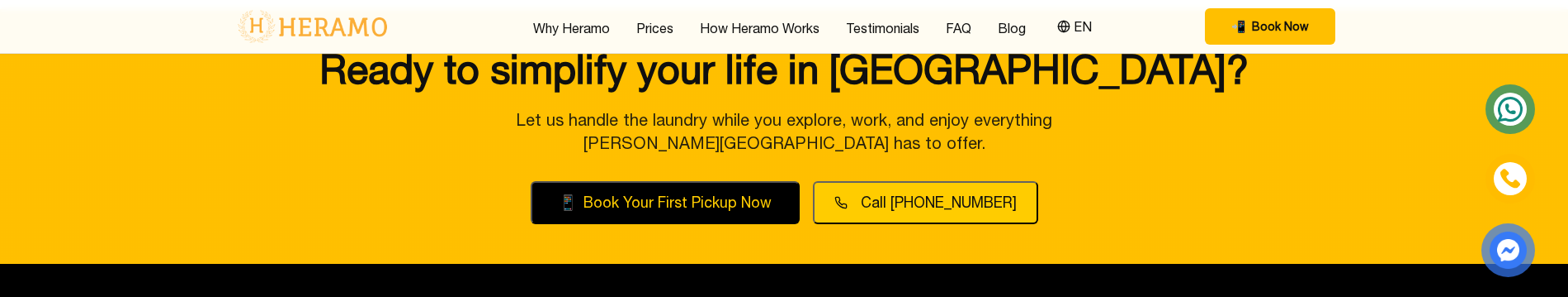
scroll to position [5690, 0]
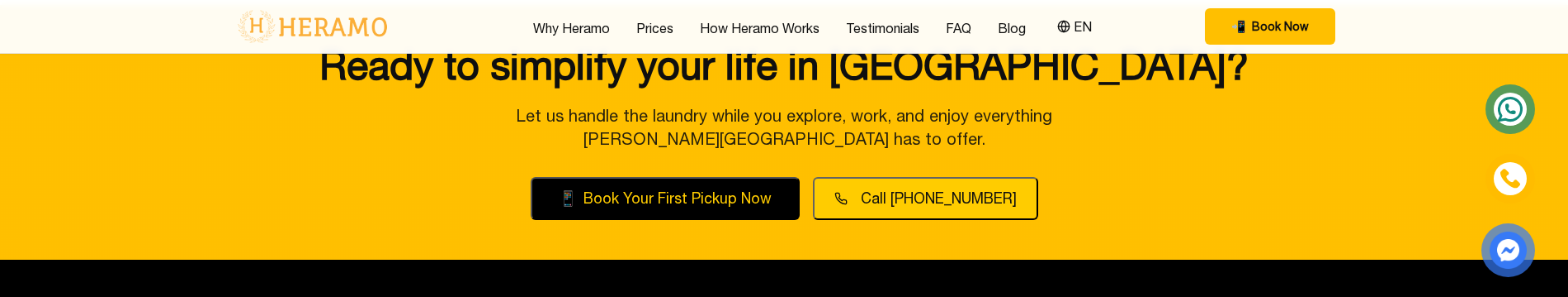
click at [332, 57] on h2 "Ready to simplify your life in [GEOGRAPHIC_DATA]?" at bounding box center [784, 65] width 1103 height 39
